Goal: Task Accomplishment & Management: Manage account settings

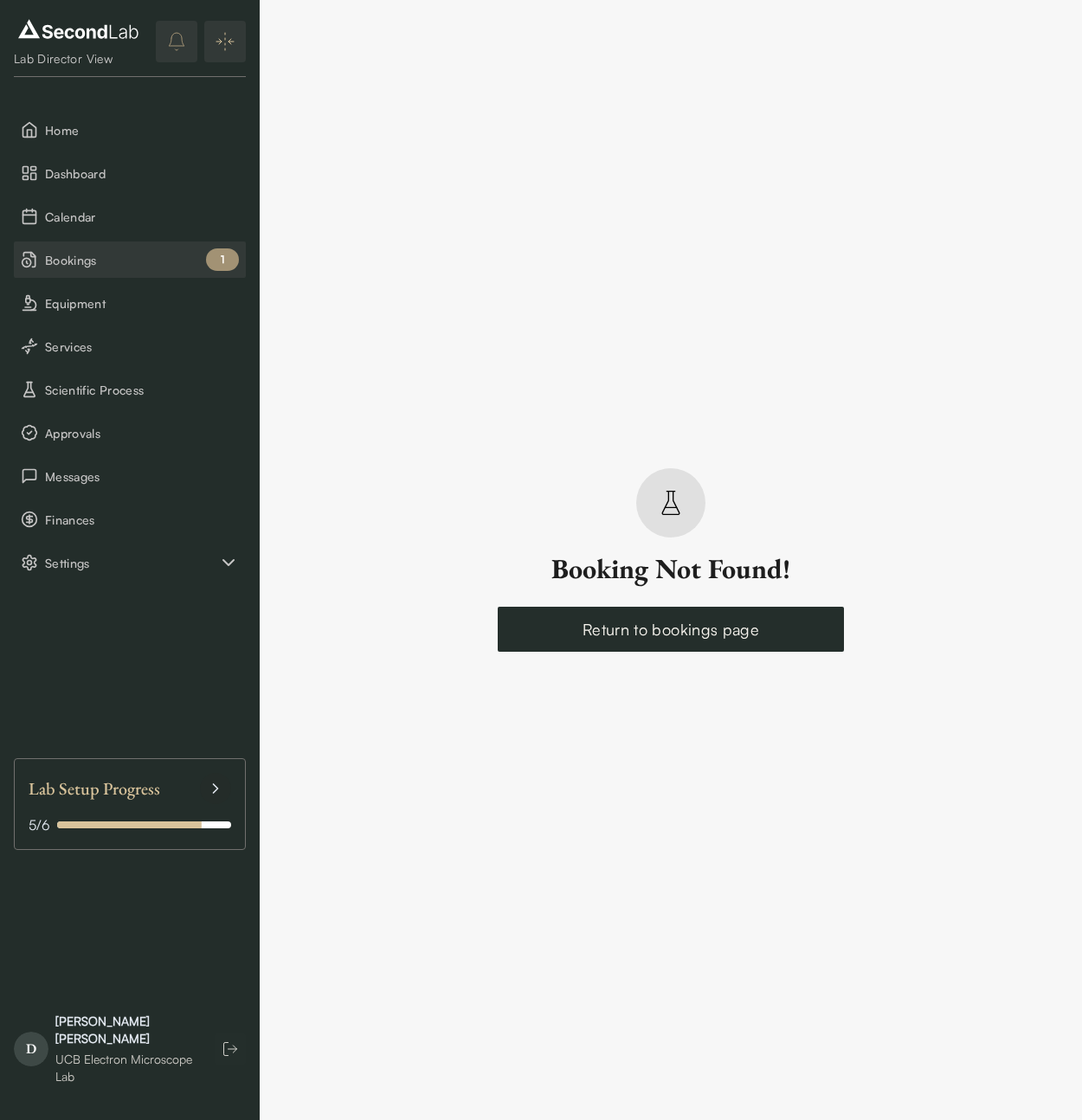
click at [130, 263] on span "Bookings" at bounding box center [141, 260] width 194 height 18
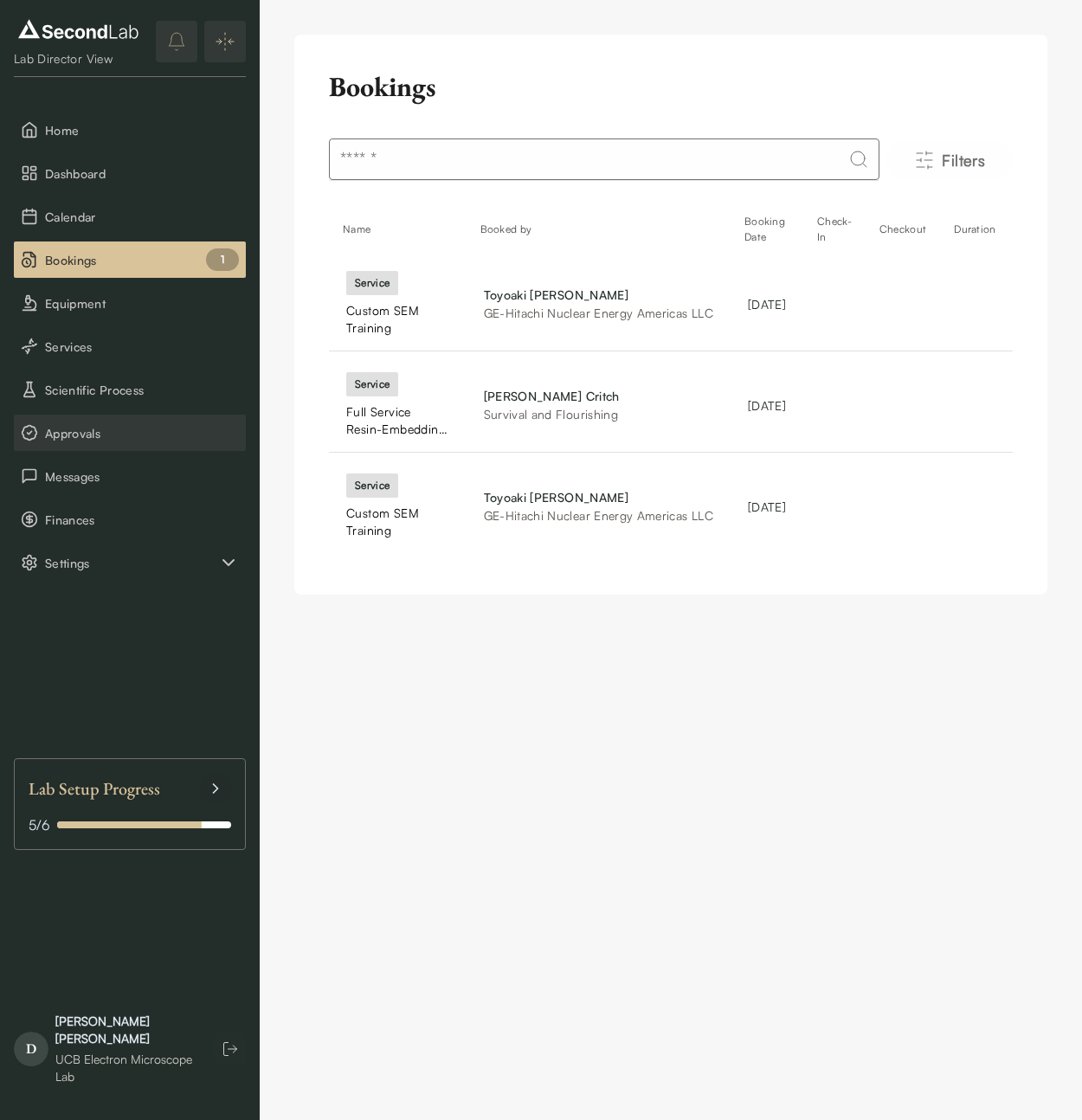
click at [72, 440] on span "Approvals" at bounding box center [141, 433] width 194 height 18
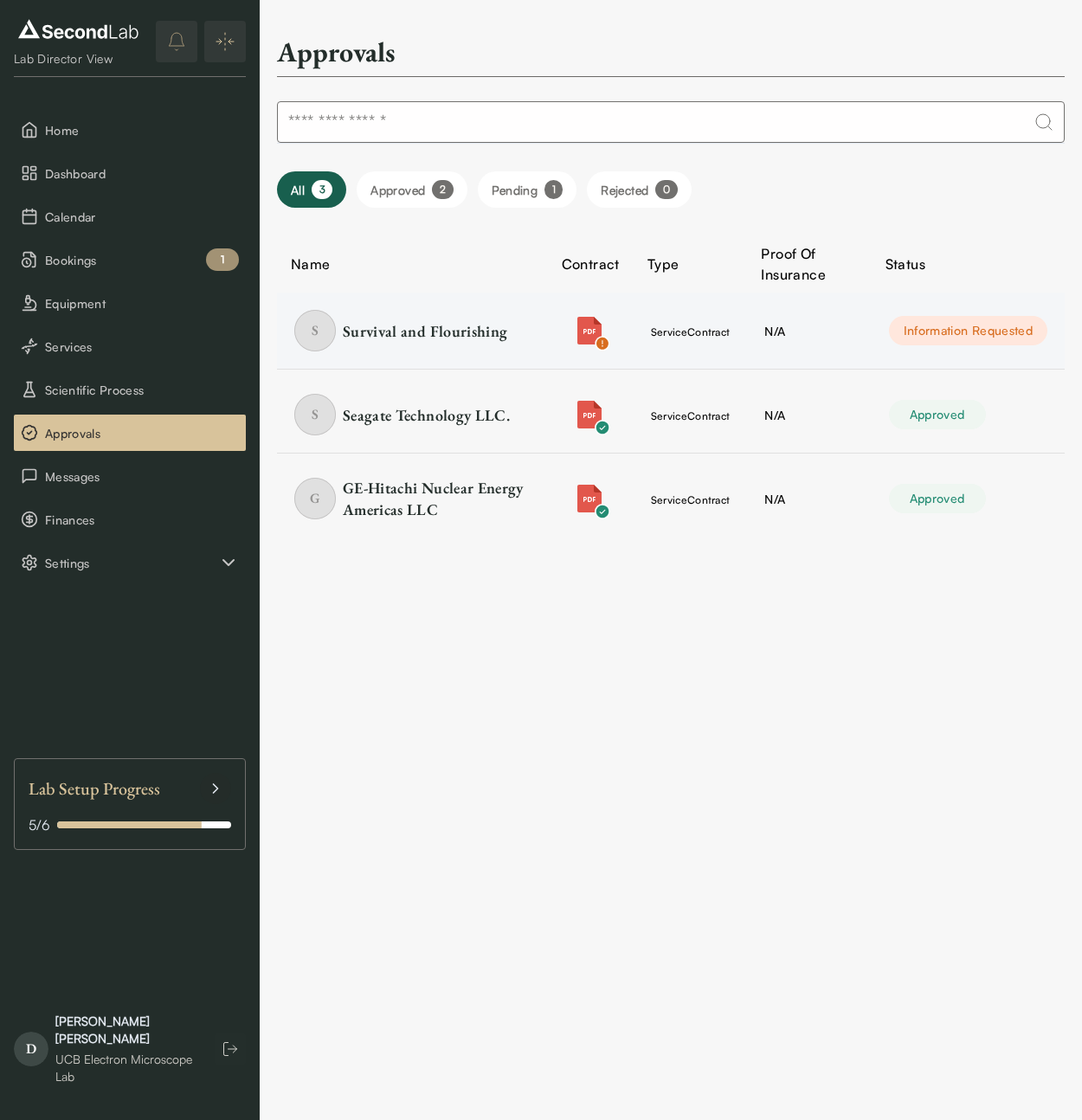
click at [760, 323] on td "N/A" at bounding box center [808, 332] width 124 height 77
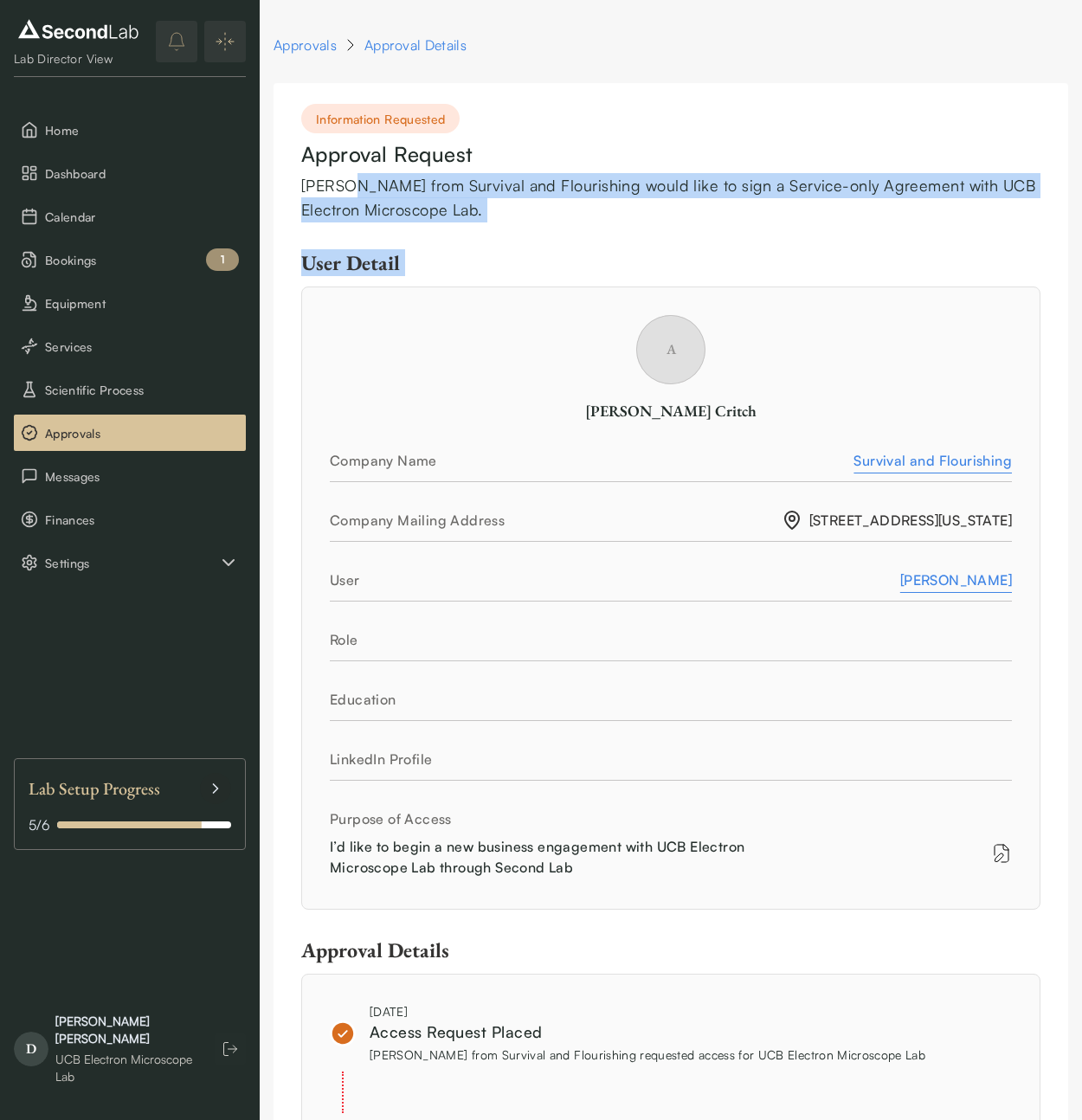
drag, startPoint x: 351, startPoint y: 174, endPoint x: 472, endPoint y: 239, distance: 137.4
click at [416, 282] on div "Information Requested Approval Request [PERSON_NAME] from Survival and Flourish…" at bounding box center [671, 1050] width 794 height 1934
click at [479, 237] on div "Information Requested Approval Request [PERSON_NAME] from Survival and Flourish…" at bounding box center [671, 1050] width 794 height 1934
